Goal: Task Accomplishment & Management: Register for event/course

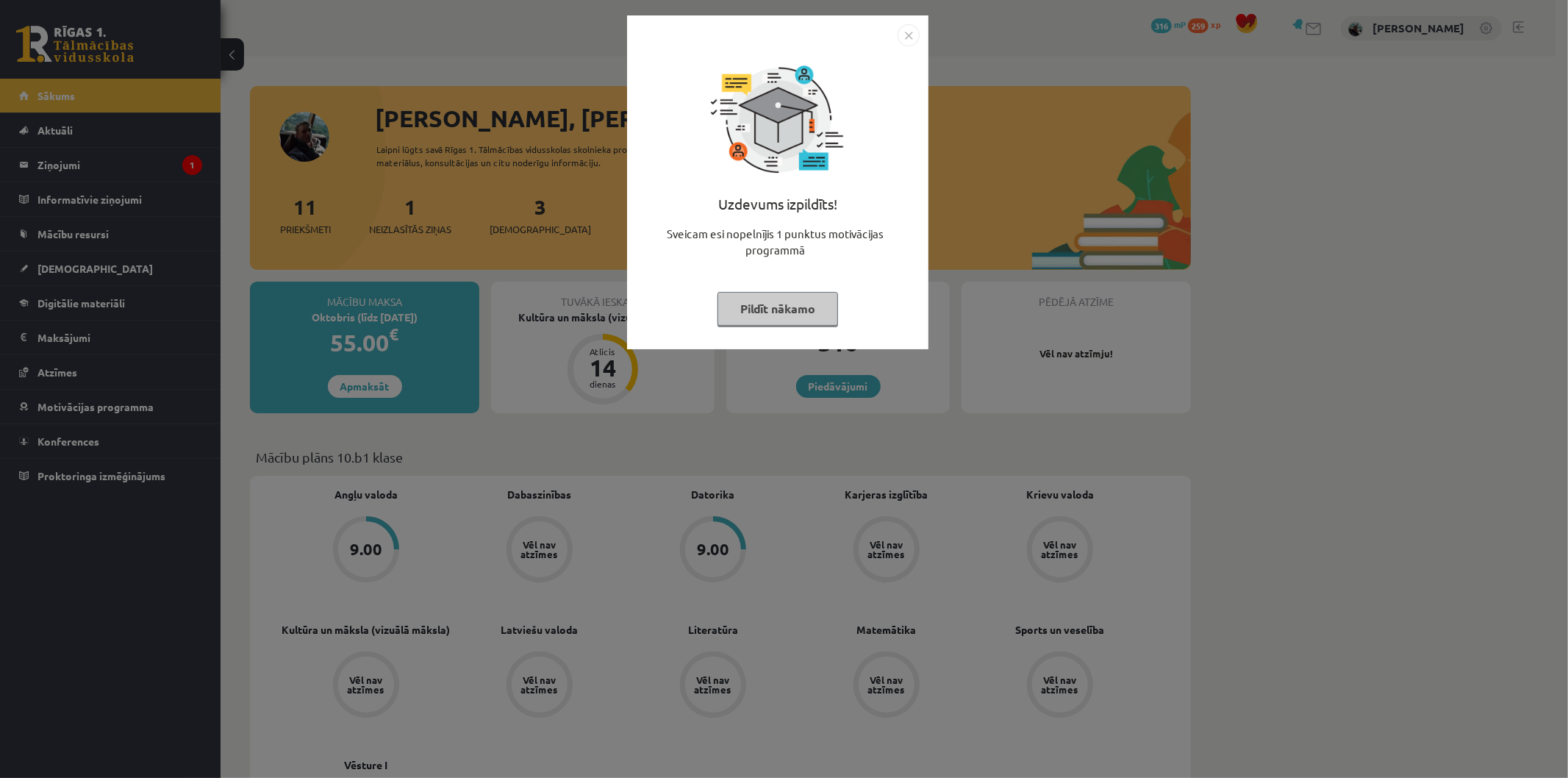
click at [910, 31] on img "Close" at bounding box center [908, 35] width 23 height 23
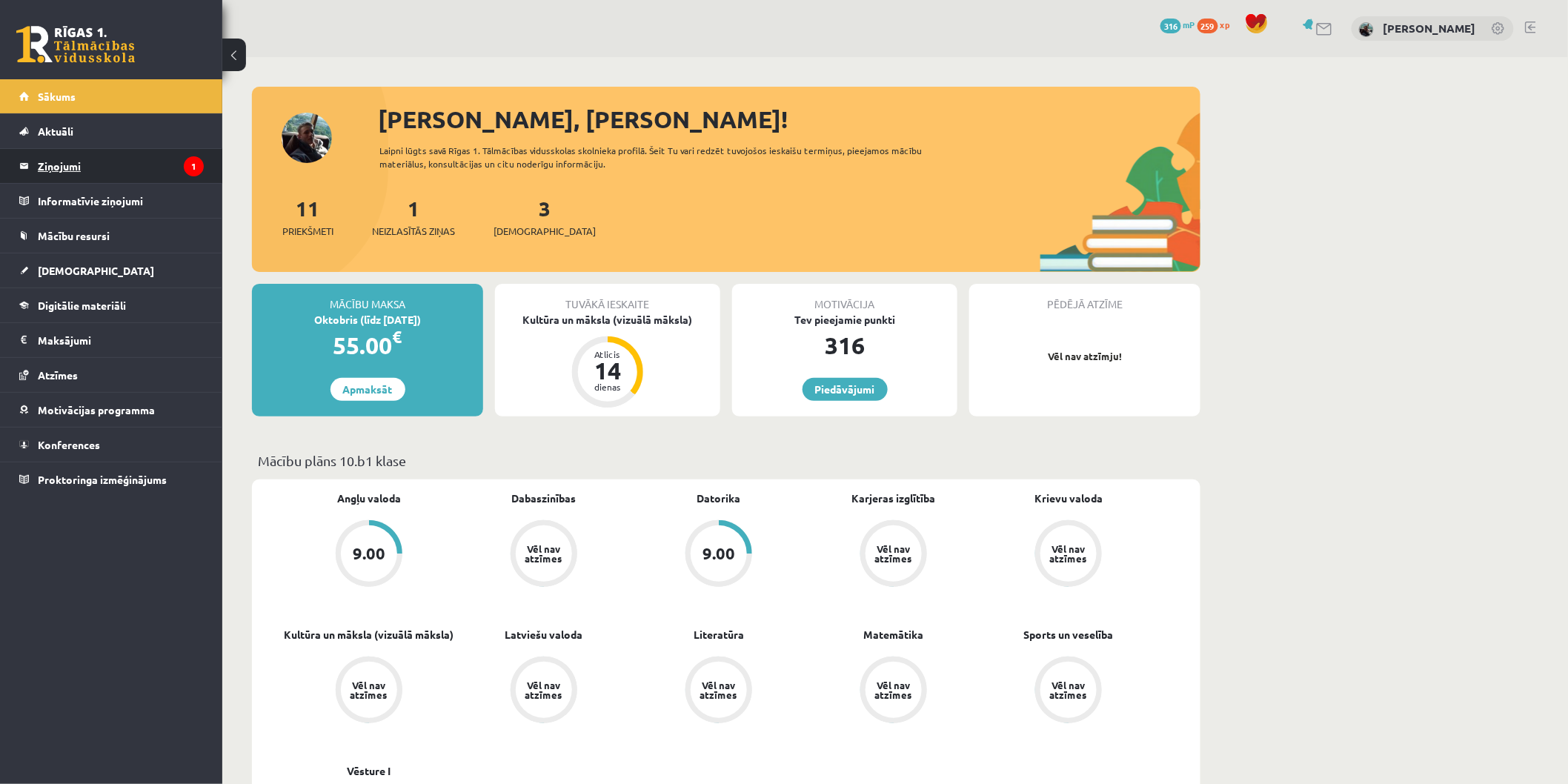
click at [131, 152] on legend "Ziņojumi 1" at bounding box center [121, 166] width 166 height 34
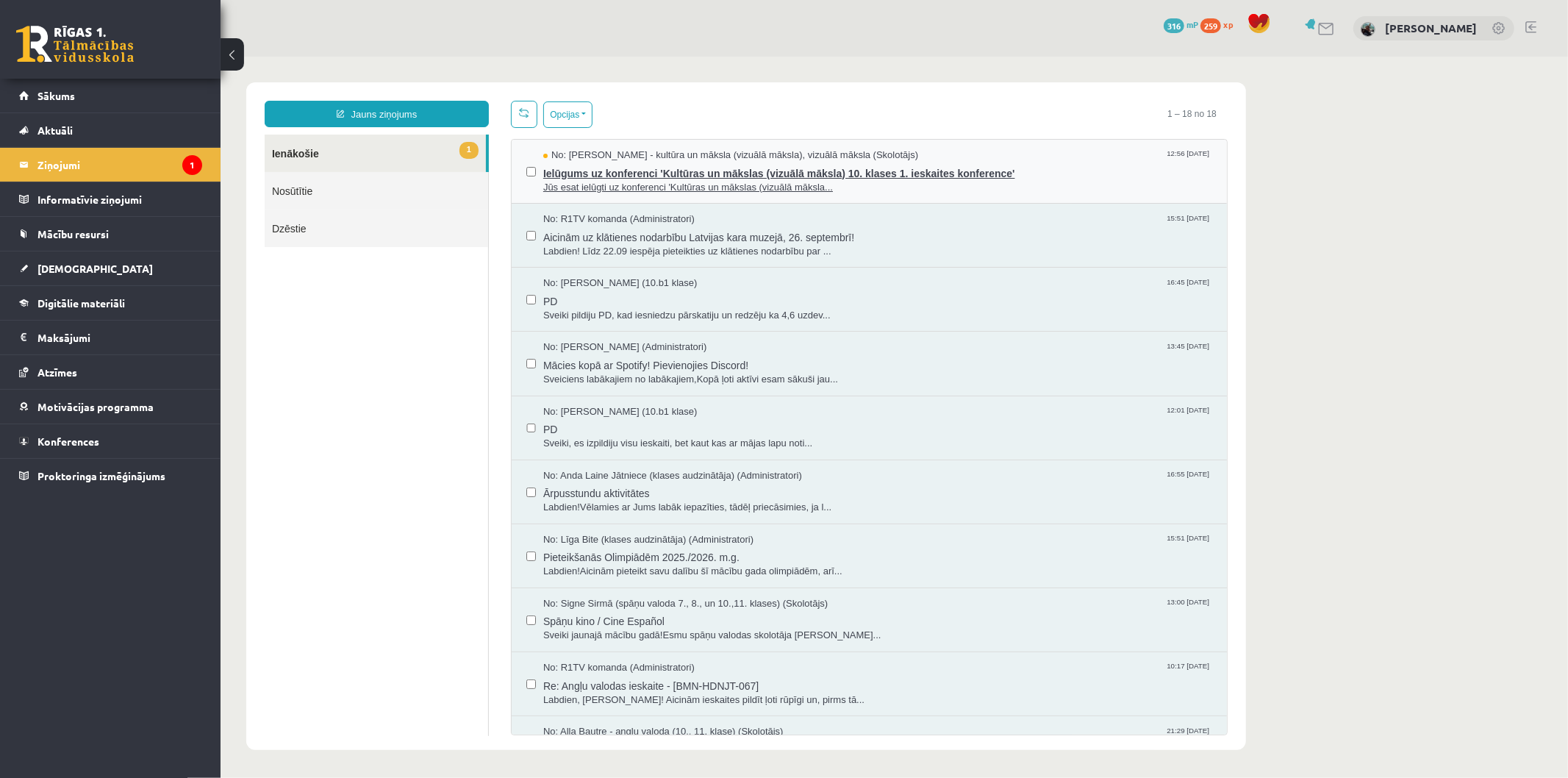
click at [687, 177] on span "Ielūgums uz konferenci 'Kultūras un mākslas (vizuālā māksla) 10. klases 1. iesk…" at bounding box center [877, 171] width 669 height 18
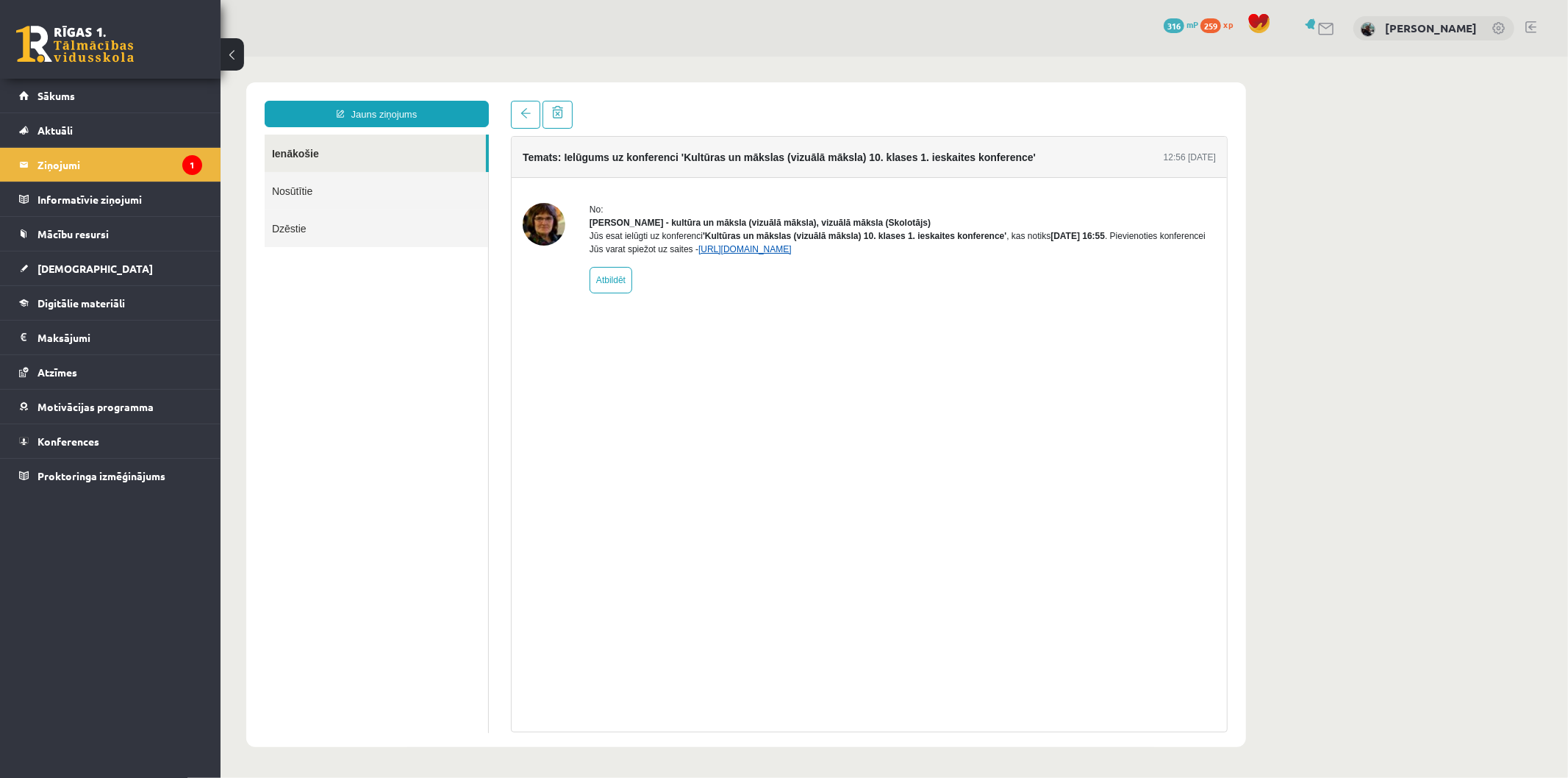
click at [742, 254] on link "[URL][DOMAIN_NAME]" at bounding box center [744, 248] width 94 height 10
click at [791, 254] on link "[URL][DOMAIN_NAME]" at bounding box center [744, 248] width 94 height 10
click at [96, 239] on span "Mācību resursi" at bounding box center [73, 233] width 71 height 14
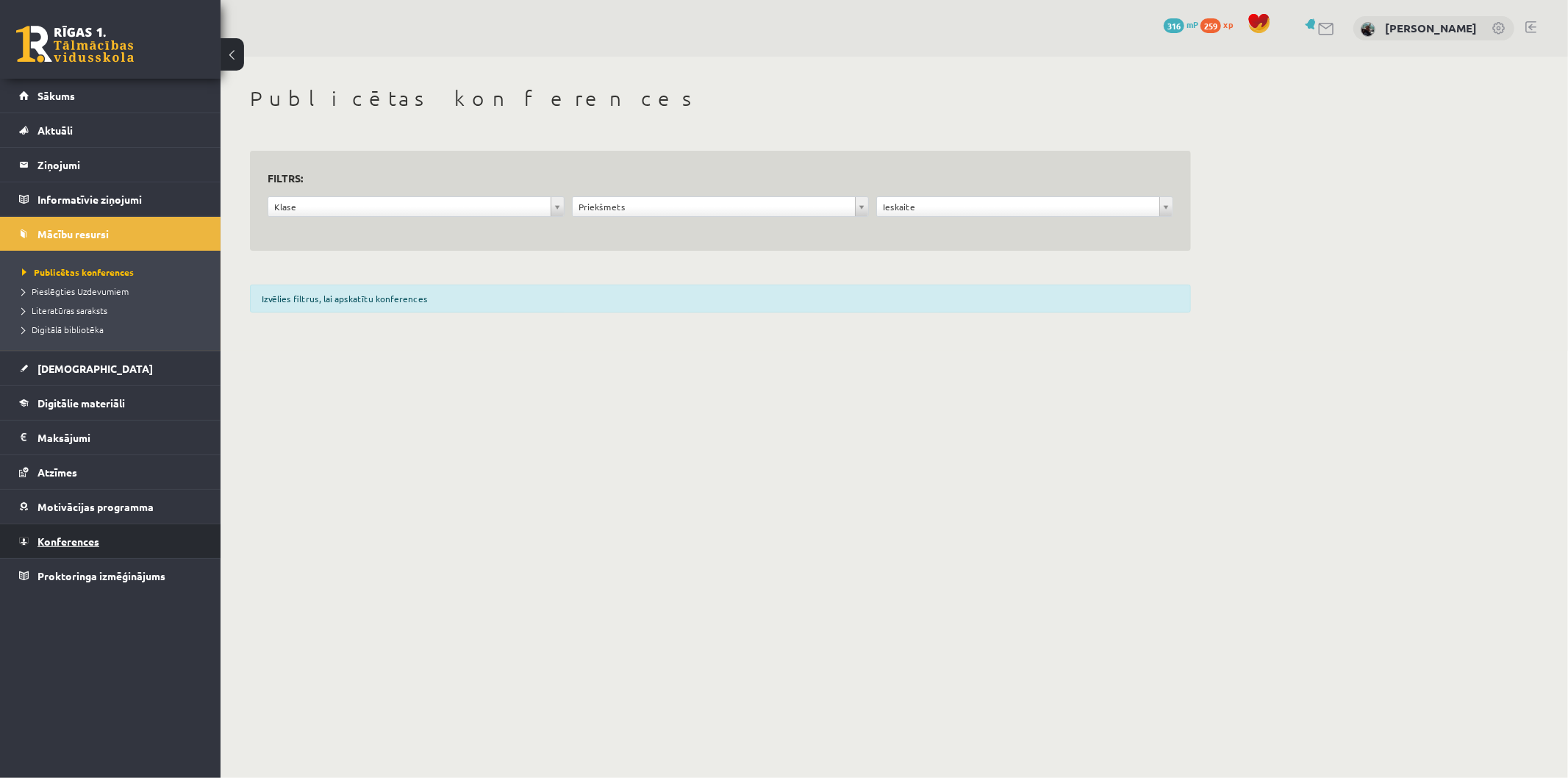
click at [101, 532] on link "Konferences" at bounding box center [110, 541] width 183 height 34
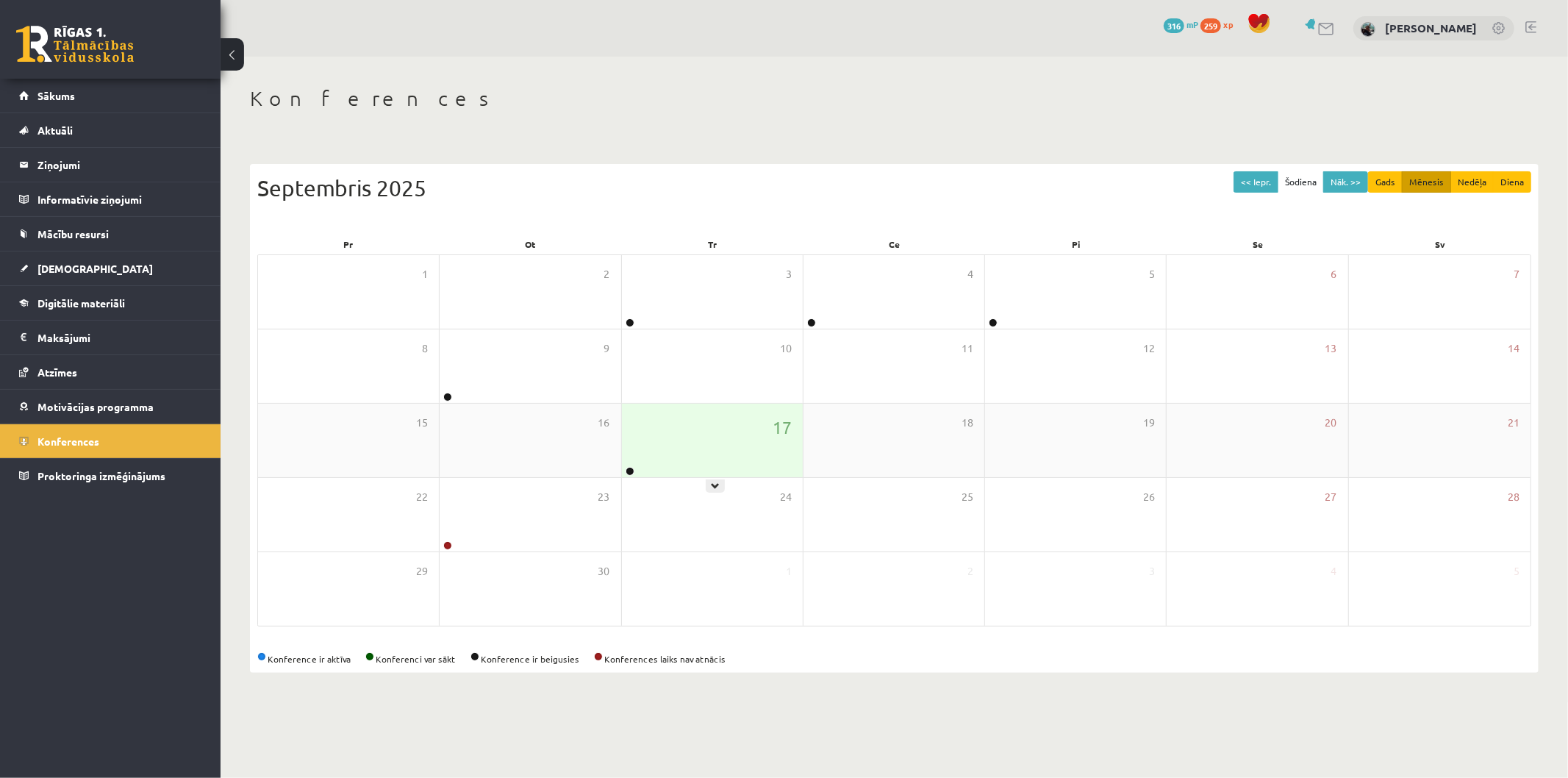
click at [701, 451] on div "17" at bounding box center [712, 440] width 181 height 74
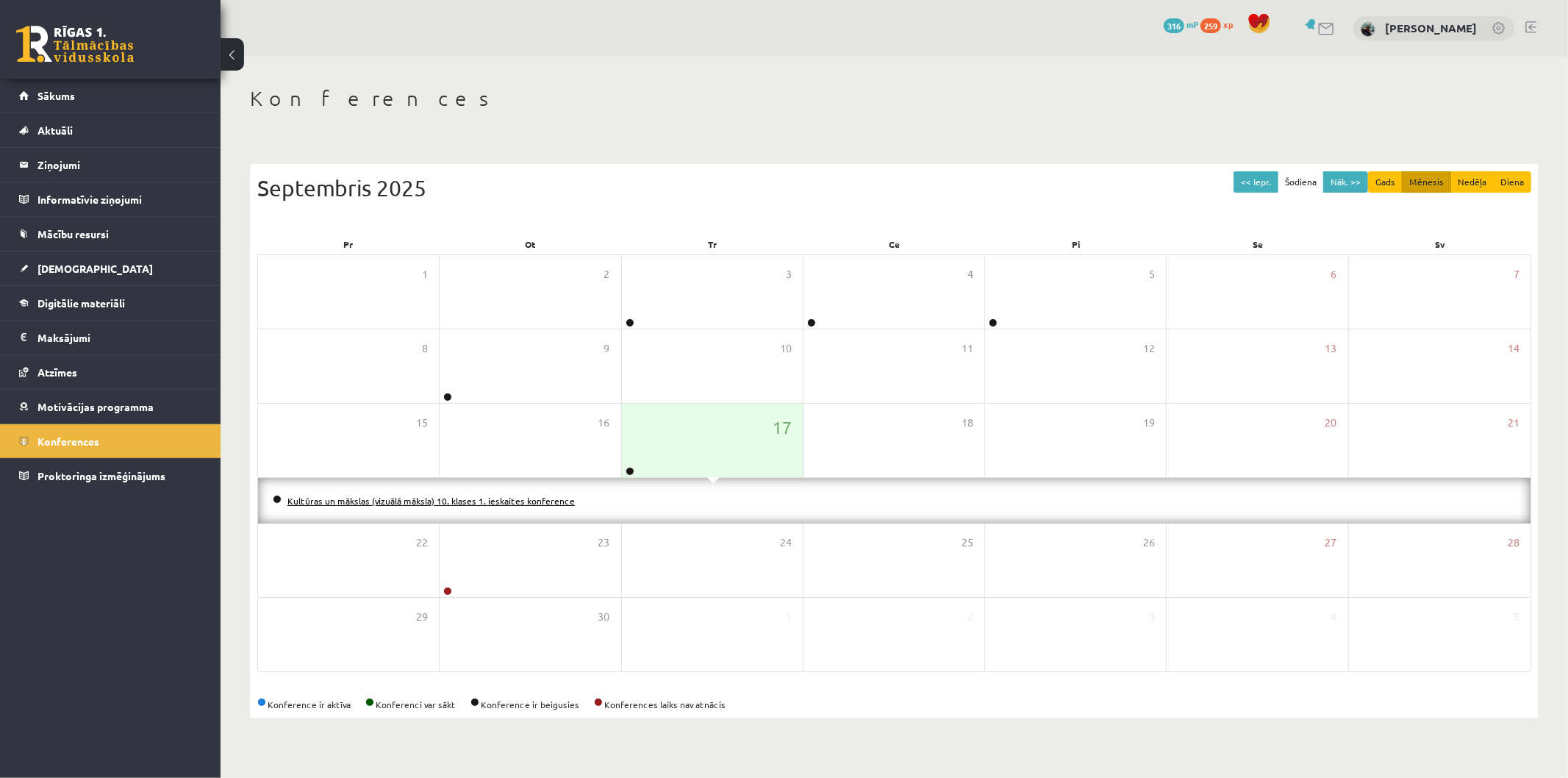
click at [488, 503] on link "Kultūras un mākslas (vizuālā māksla) 10. klases 1. ieskaites konference" at bounding box center [430, 501] width 287 height 12
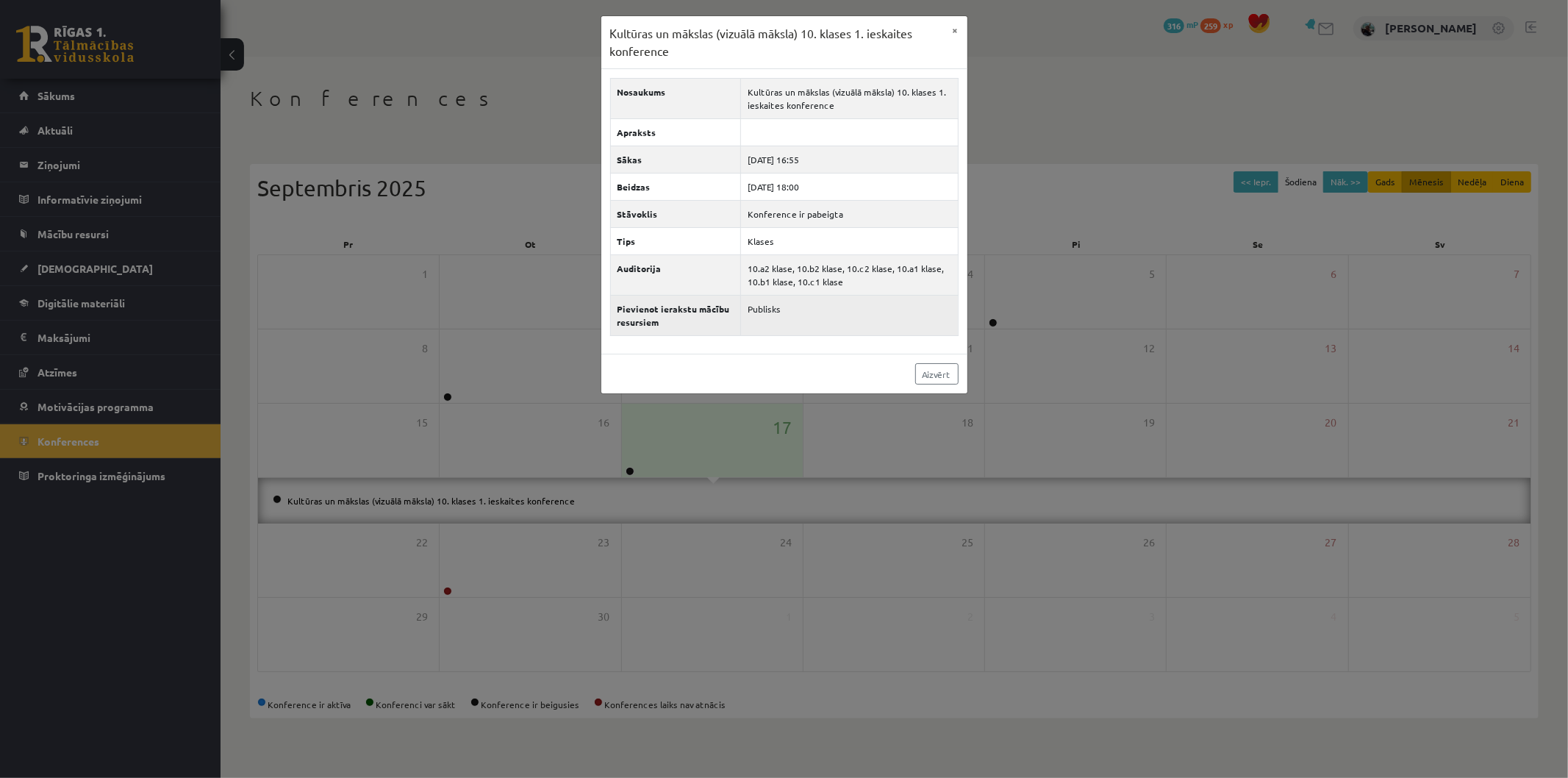
click at [714, 314] on th "Pievienot ierakstu mācību resursiem" at bounding box center [675, 315] width 131 height 41
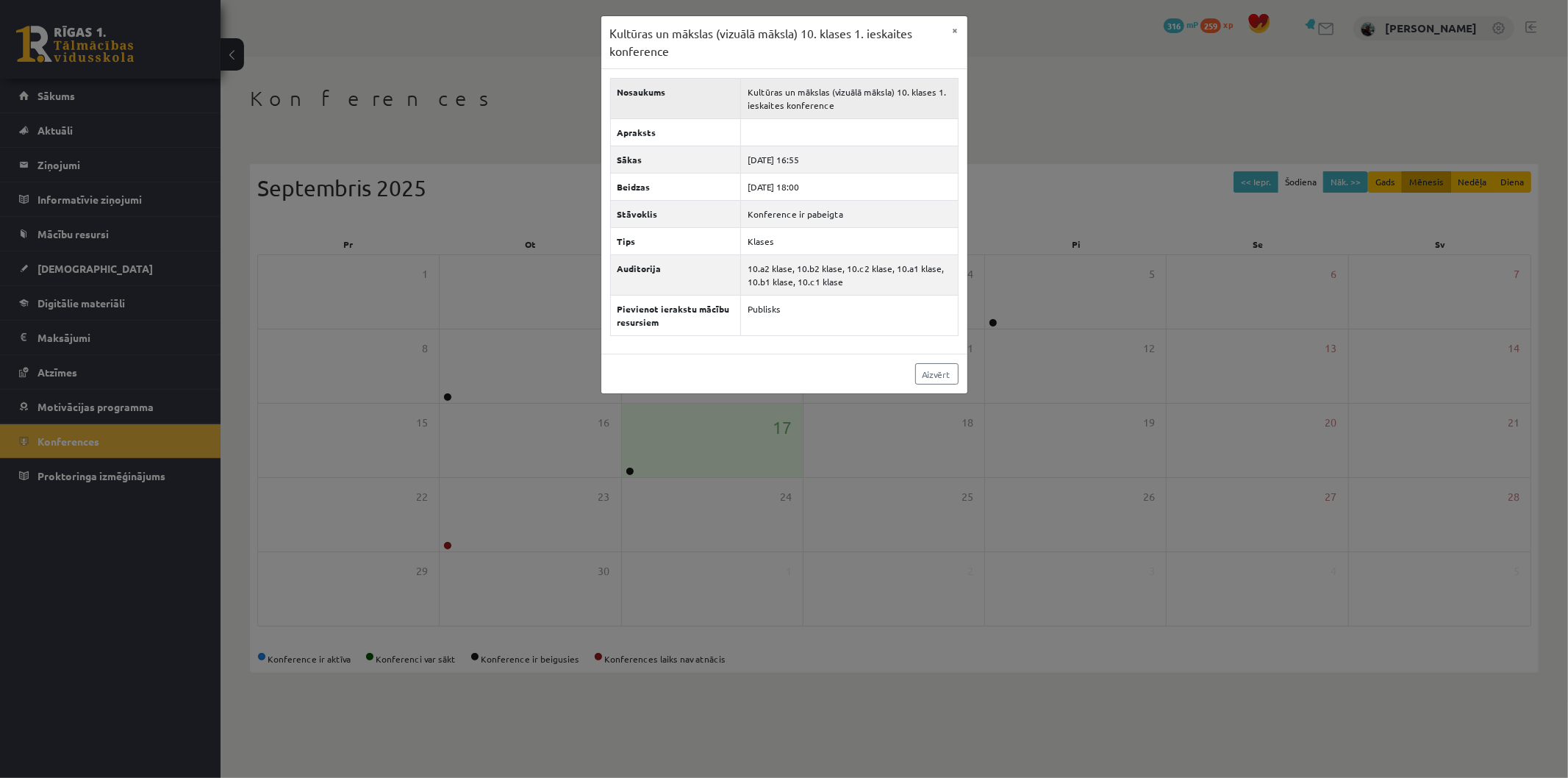
click at [784, 104] on td "Kultūras un mākslas (vizuālā māksla) 10. klases 1. ieskaites konference" at bounding box center [850, 98] width 218 height 41
click at [952, 27] on button "×" at bounding box center [956, 30] width 23 height 28
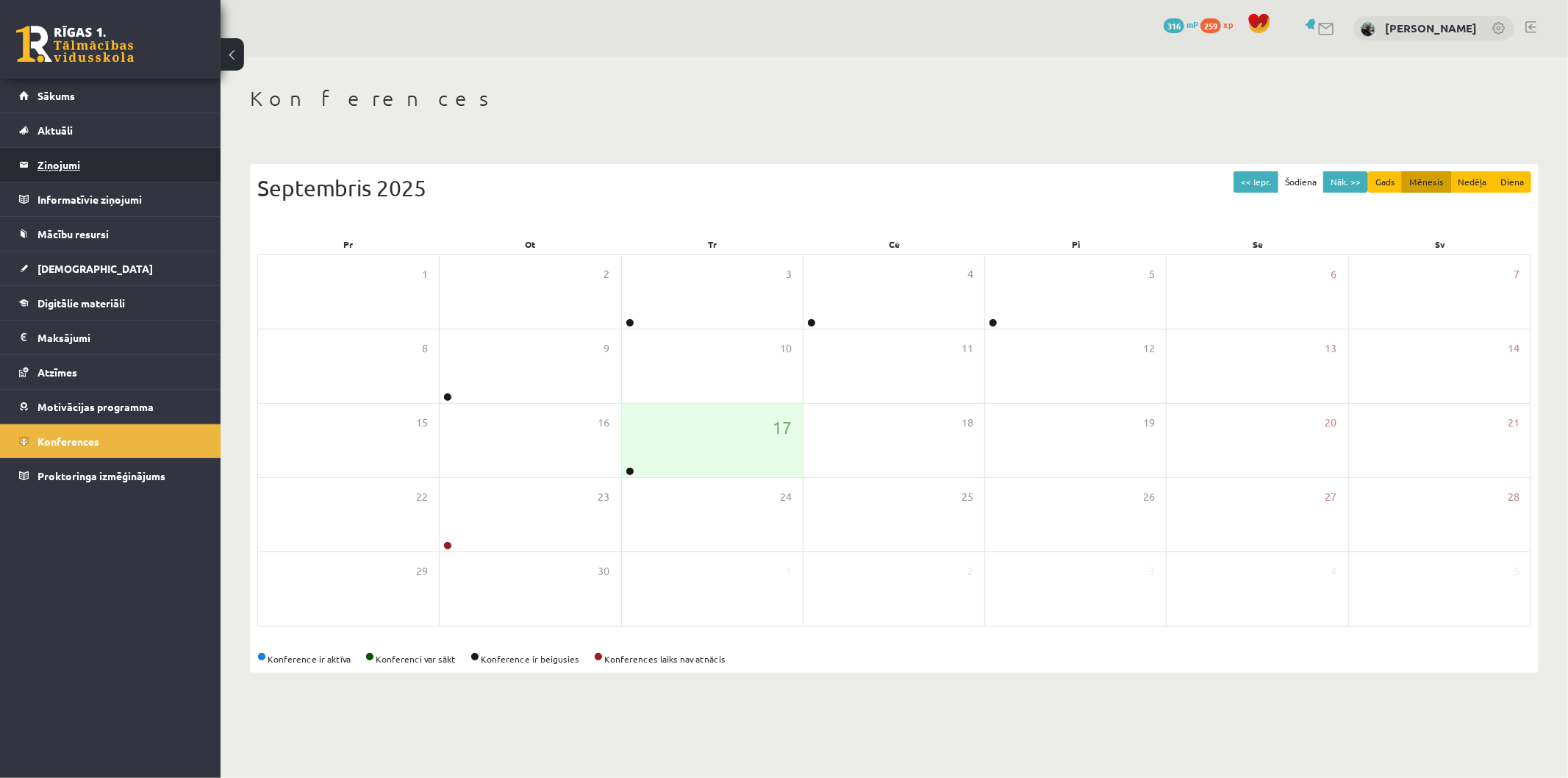
click at [69, 167] on legend "Ziņojumi 1" at bounding box center [120, 165] width 165 height 34
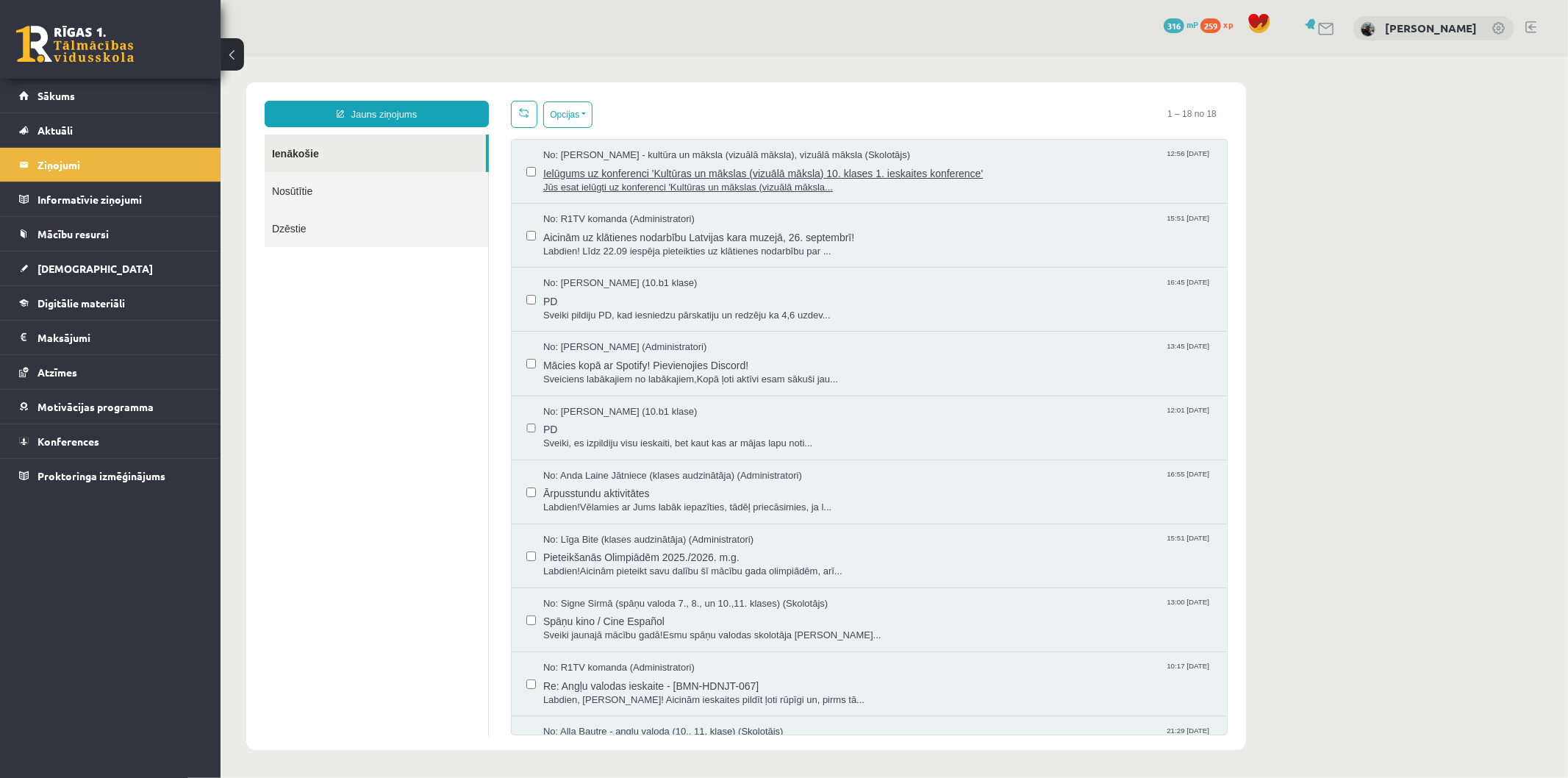
click at [846, 183] on span "Jūs esat ielūgti uz konferenci 'Kultūras un mākslas (vizuālā māksla..." at bounding box center [877, 187] width 669 height 14
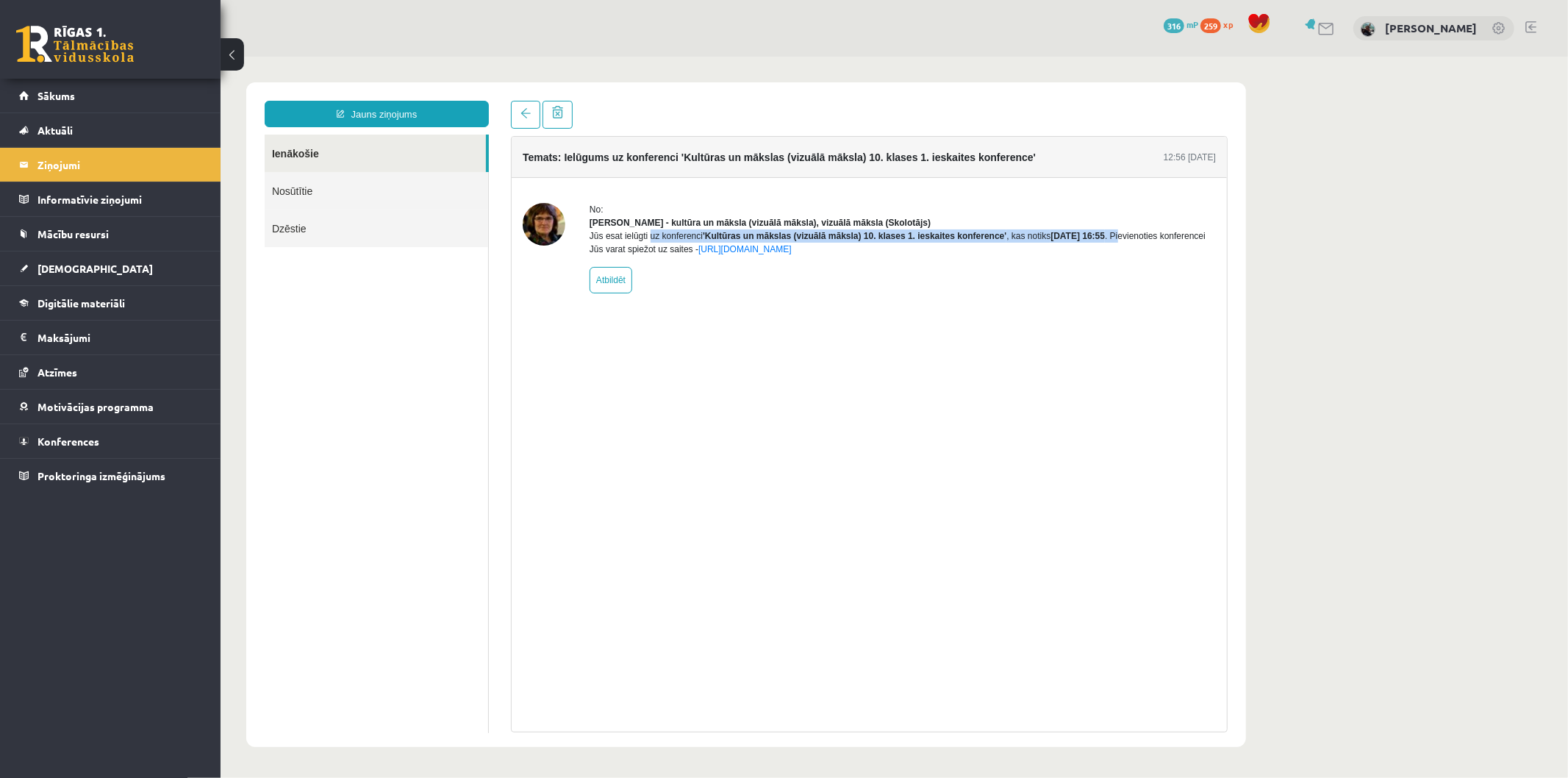
drag, startPoint x: 603, startPoint y: 243, endPoint x: 1129, endPoint y: 252, distance: 526.1
click at [1129, 252] on div "Jūs esat ielūgti uz konferenci 'Kultūras un mākslas (vizuālā māksla) 10. klases…" at bounding box center [902, 241] width 626 height 26
click at [1029, 284] on div "No: Ilze Kolka - kultūra un māksla (vizuālā māksla), vizuālā māksla (Skolotājs)…" at bounding box center [902, 248] width 626 height 90
click at [786, 254] on link "[URL][DOMAIN_NAME]" at bounding box center [744, 248] width 94 height 10
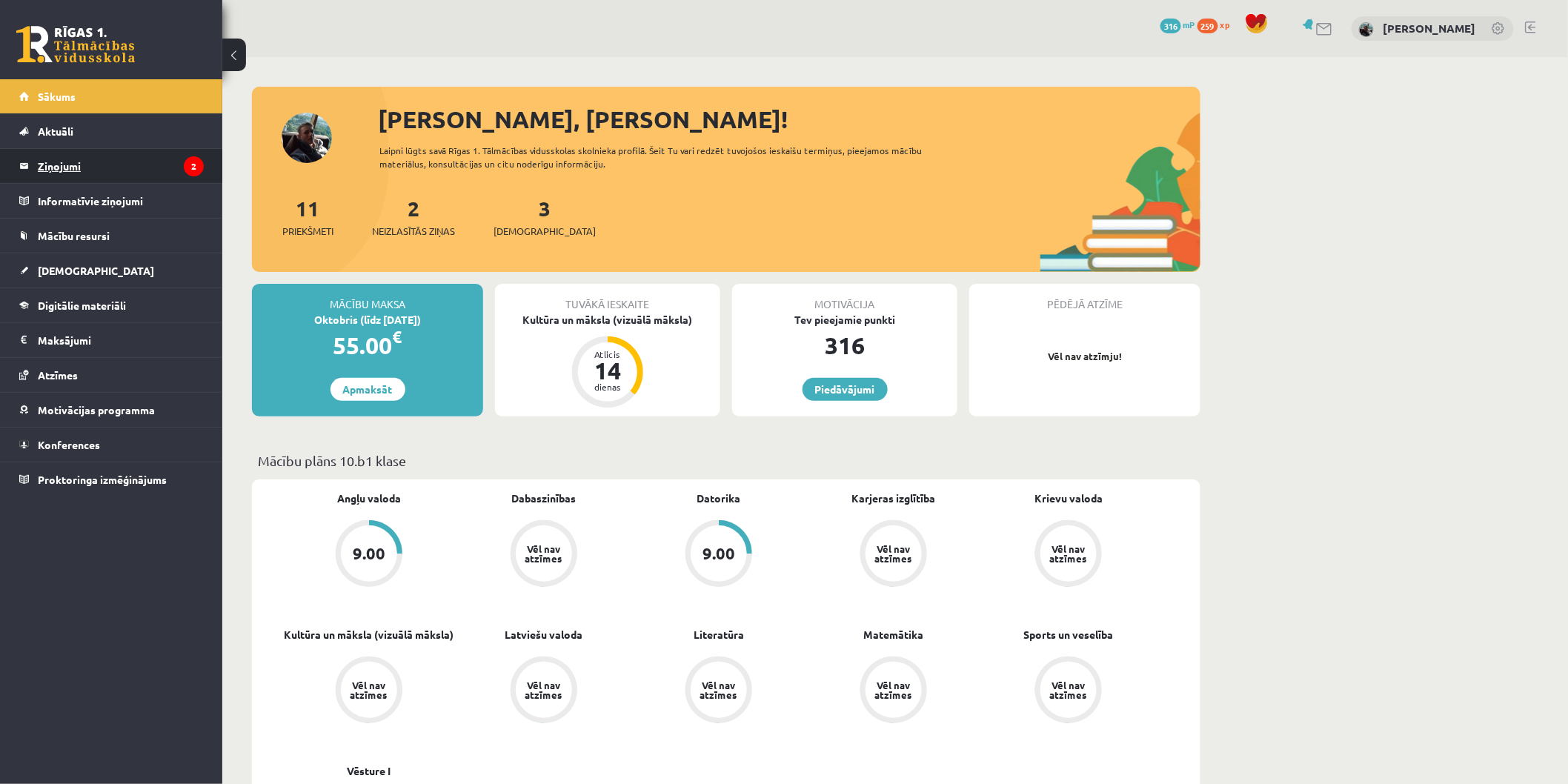
click at [99, 166] on legend "Ziņojumi 2" at bounding box center [121, 166] width 166 height 34
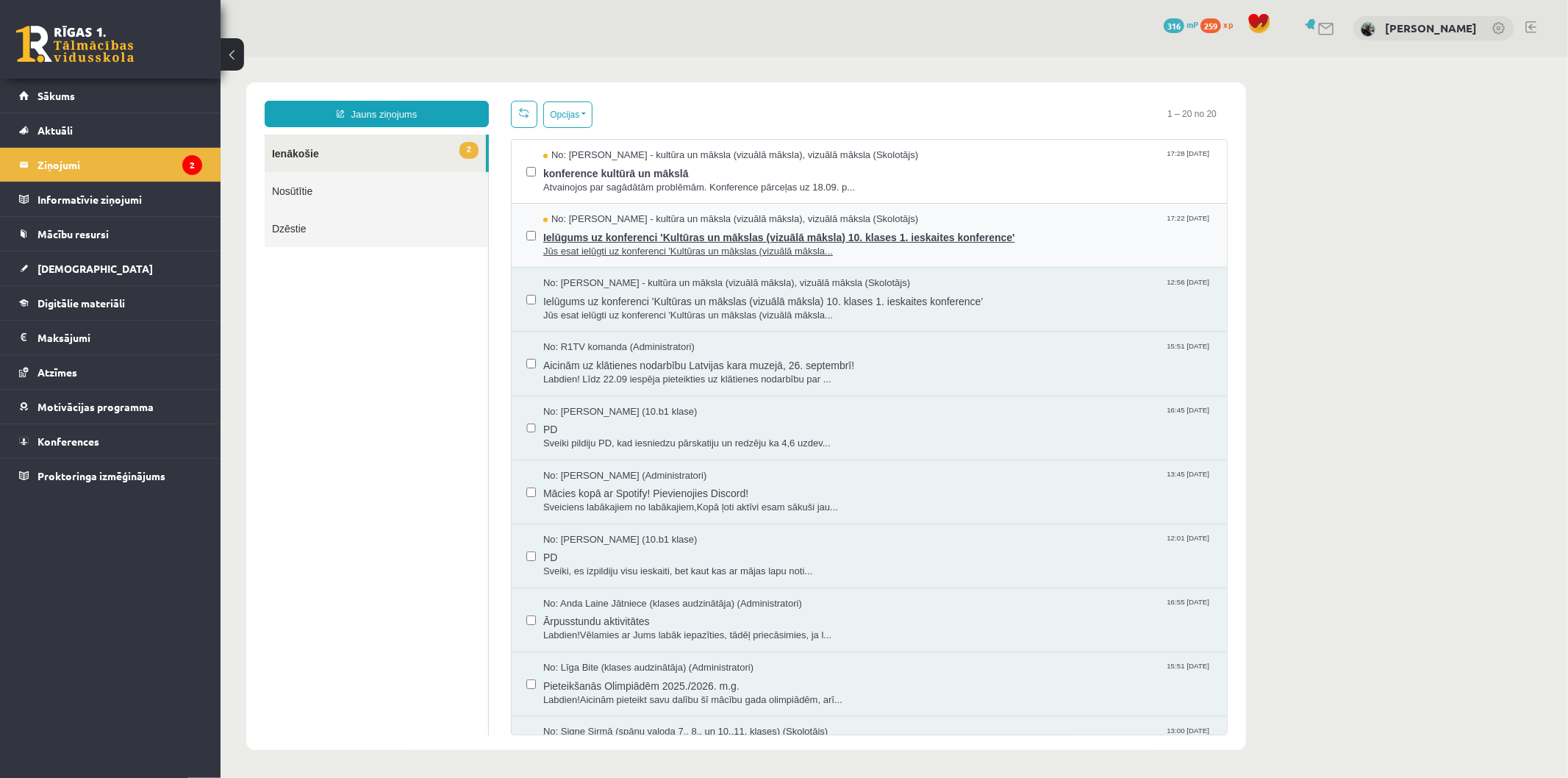
click at [700, 243] on span "Ielūgums uz konferenci 'Kultūras un mākslas (vizuālā māksla) 10. klases 1. iesk…" at bounding box center [877, 235] width 669 height 18
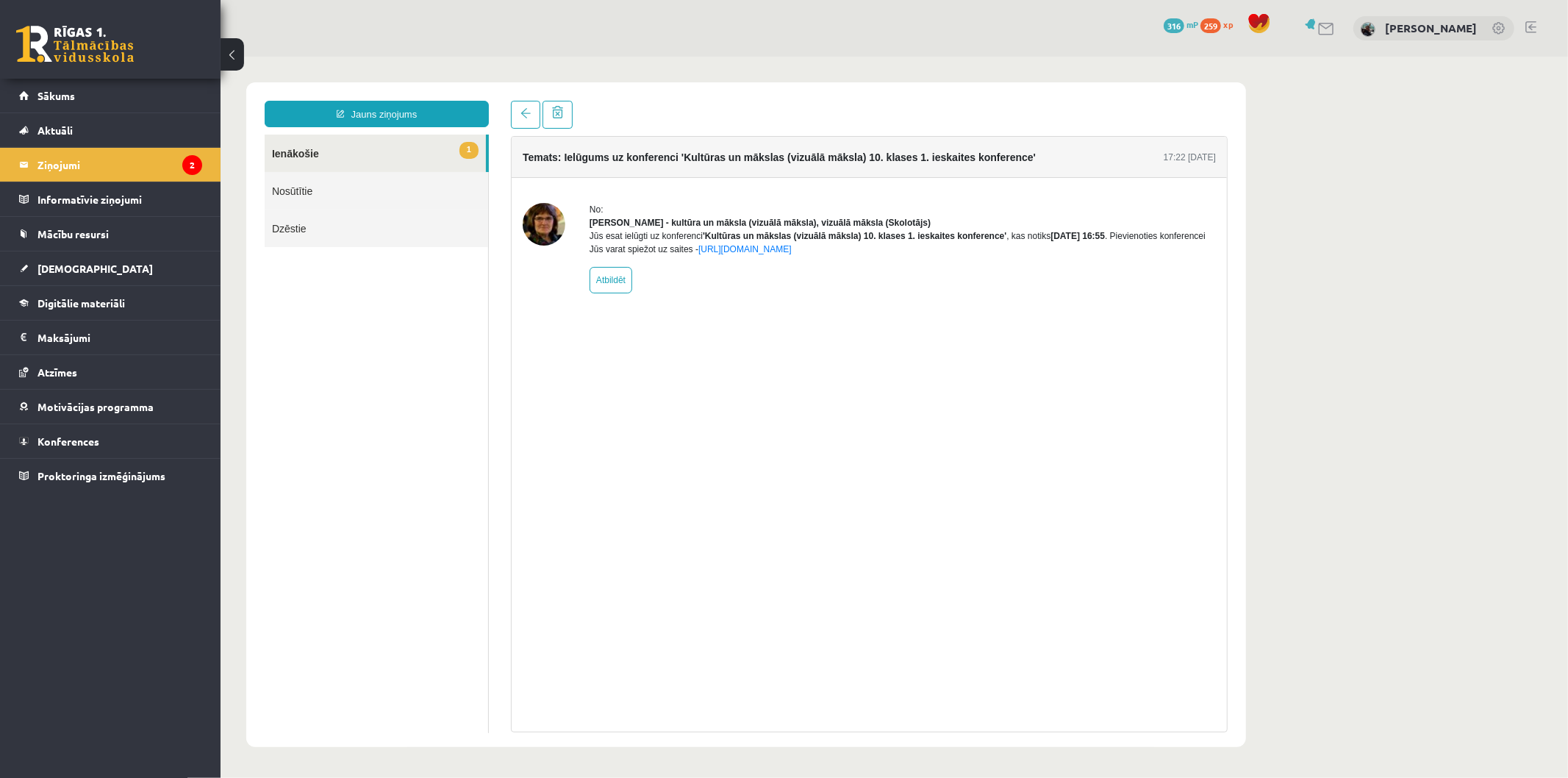
click at [769, 255] on div "Jūs esat ielūgti uz konferenci 'Kultūras un mākslas (vizuālā māksla) 10. klases…" at bounding box center [902, 241] width 626 height 26
click at [768, 254] on link "[URL][DOMAIN_NAME]" at bounding box center [744, 248] width 94 height 10
